Goal: Contribute content: Add original content to the website for others to see

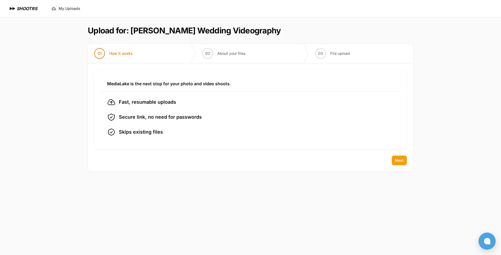
click at [404, 162] on button "Next" at bounding box center [399, 161] width 15 height 10
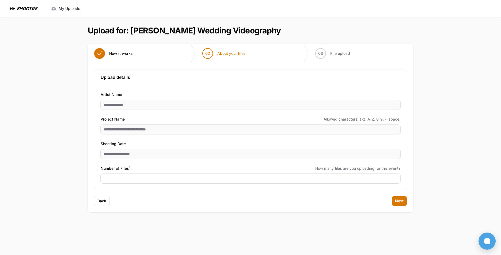
click at [258, 174] on div "Number of Files * How many files are you uploading for this event?" at bounding box center [251, 175] width 300 height 18
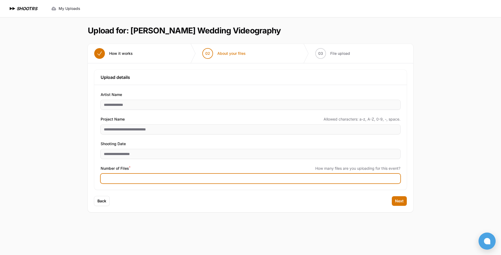
click at [259, 175] on input "Number of Files *" at bounding box center [251, 179] width 300 height 10
type input "**"
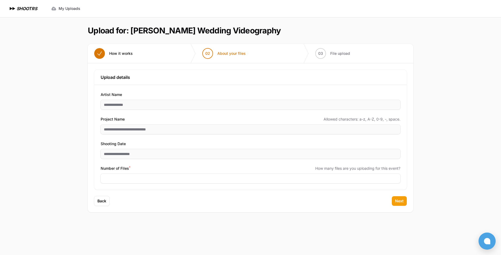
click at [403, 201] on span "Next" at bounding box center [399, 201] width 9 height 5
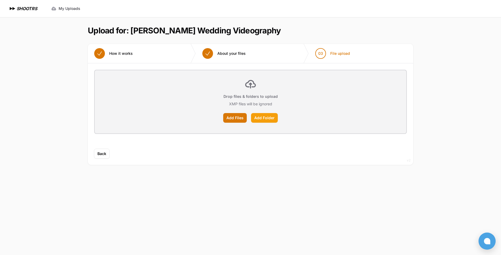
click at [264, 119] on label "Add Folder" at bounding box center [264, 118] width 27 height 10
click at [0, 0] on input "Add Folder" at bounding box center [0, 0] width 0 height 0
